Goal: Transaction & Acquisition: Purchase product/service

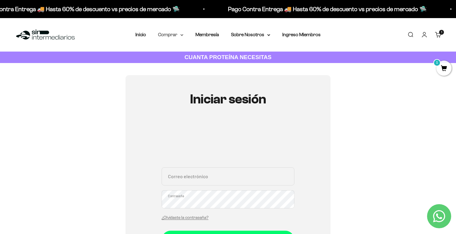
click at [173, 33] on summary "Comprar" at bounding box center [170, 35] width 25 height 8
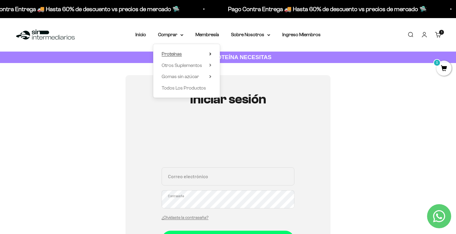
click at [175, 54] on span "Proteínas" at bounding box center [172, 53] width 20 height 5
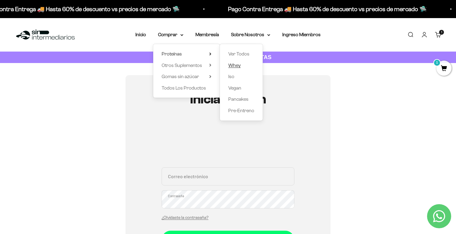
click at [233, 64] on span "Whey" at bounding box center [234, 65] width 12 height 5
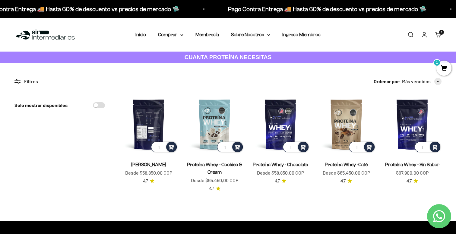
click at [154, 123] on img at bounding box center [148, 124] width 58 height 58
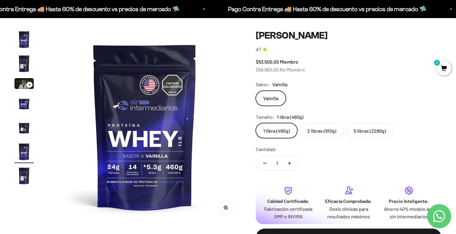
scroll to position [50, 0]
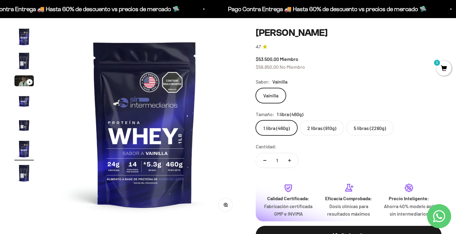
click at [316, 128] on label "2 libras (910g)" at bounding box center [322, 127] width 44 height 15
click at [256, 120] on input "2 libras (910g)" at bounding box center [255, 120] width 0 height 0
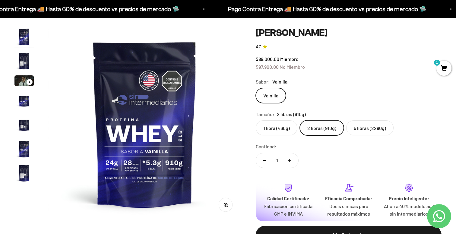
click at [366, 130] on label "5 libras (2280g)" at bounding box center [369, 127] width 47 height 15
click at [256, 120] on input "5 libras (2280g)" at bounding box center [255, 120] width 0 height 0
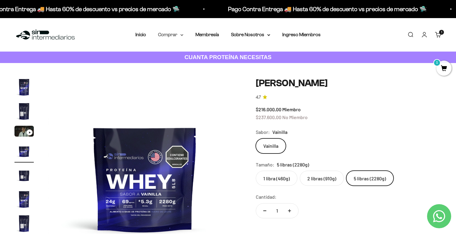
click at [166, 33] on summary "Comprar" at bounding box center [170, 35] width 25 height 8
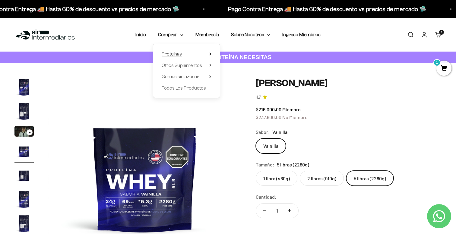
click at [188, 54] on summary "Proteínas" at bounding box center [187, 54] width 50 height 8
click at [187, 87] on span "Todos Los Productos" at bounding box center [184, 87] width 44 height 5
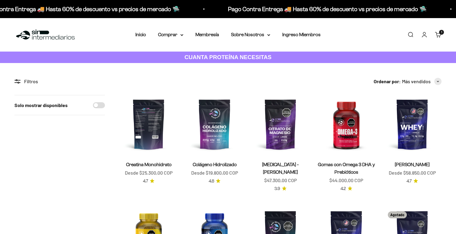
click at [152, 133] on img at bounding box center [148, 124] width 58 height 58
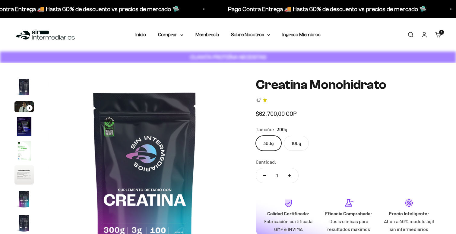
scroll to position [0, 1602]
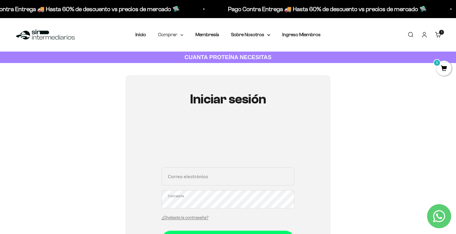
click at [172, 36] on summary "Comprar" at bounding box center [170, 35] width 25 height 8
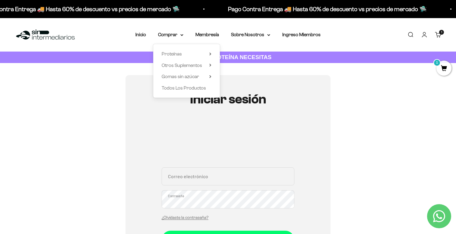
click at [182, 59] on div "Proteínas Ver Todos Whey Iso Vegan" at bounding box center [186, 71] width 67 height 54
click at [178, 54] on span "Proteínas" at bounding box center [172, 53] width 20 height 5
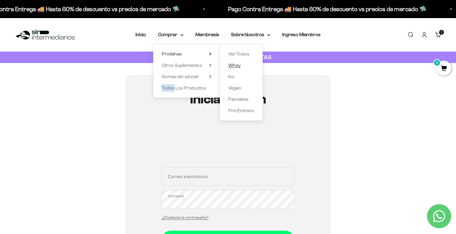
click at [236, 64] on span "Whey" at bounding box center [234, 65] width 12 height 5
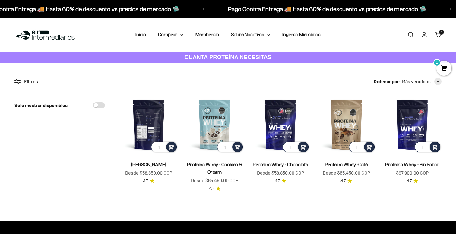
click at [149, 120] on img at bounding box center [148, 124] width 58 height 58
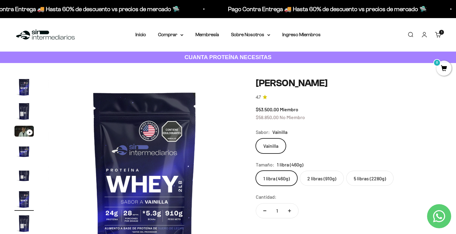
scroll to position [0, 1001]
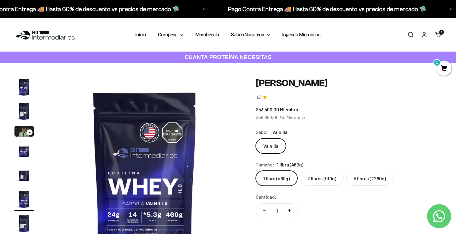
click at [335, 173] on label "2 libras (910g)" at bounding box center [322, 178] width 44 height 15
click at [256, 171] on input "2 libras (910g)" at bounding box center [255, 170] width 0 height 0
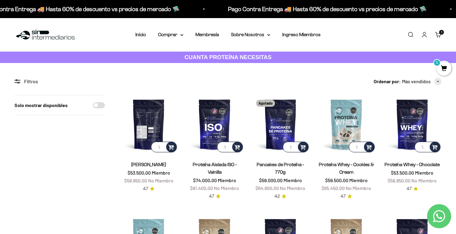
click at [159, 127] on img at bounding box center [148, 124] width 58 height 58
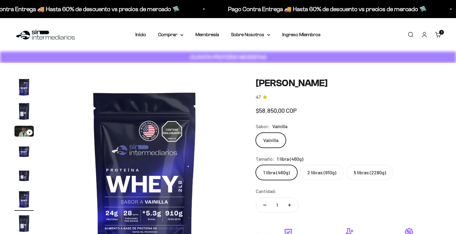
scroll to position [0, 1001]
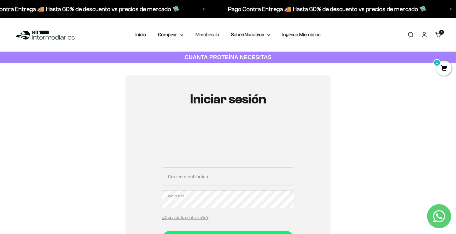
click at [216, 33] on link "Membresía" at bounding box center [207, 34] width 24 height 5
